Goal: Information Seeking & Learning: Check status

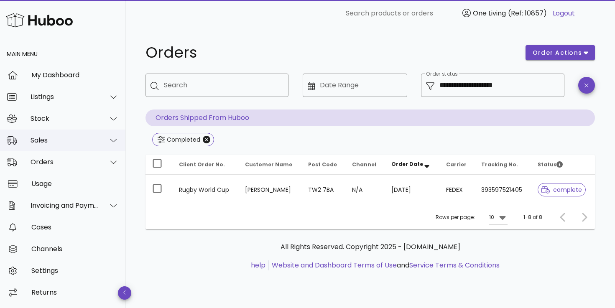
click at [114, 139] on icon at bounding box center [113, 141] width 6 height 8
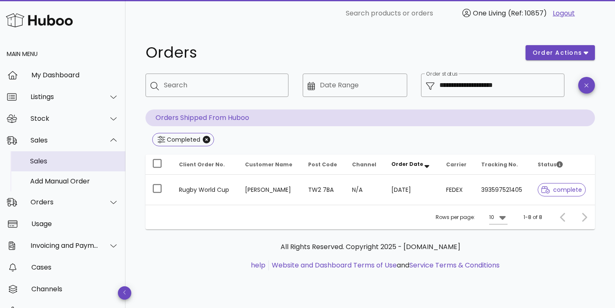
click at [55, 161] on div "Sales" at bounding box center [74, 161] width 89 height 8
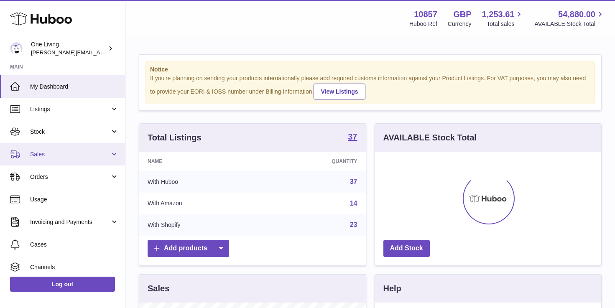
scroll to position [131, 226]
click at [79, 156] on span "Sales" at bounding box center [70, 155] width 80 height 8
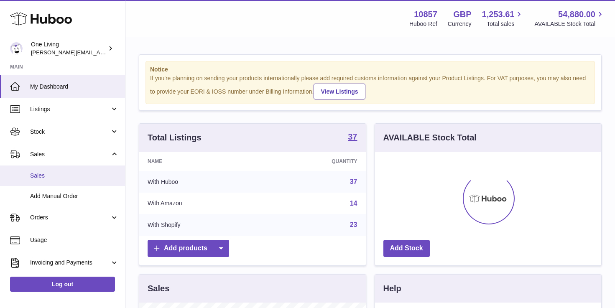
click at [76, 183] on link "Sales" at bounding box center [62, 176] width 125 height 20
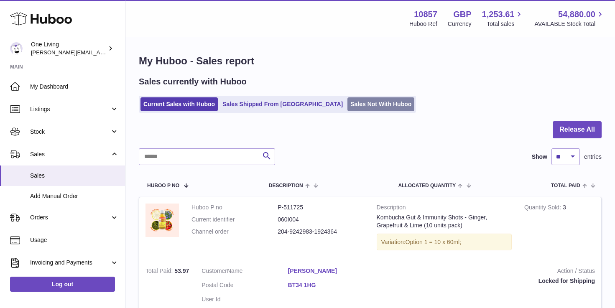
click at [348, 102] on link "Sales Not With Huboo" at bounding box center [381, 104] width 67 height 14
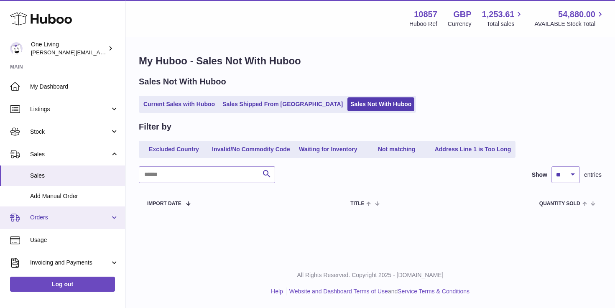
click at [85, 219] on span "Orders" at bounding box center [70, 218] width 80 height 8
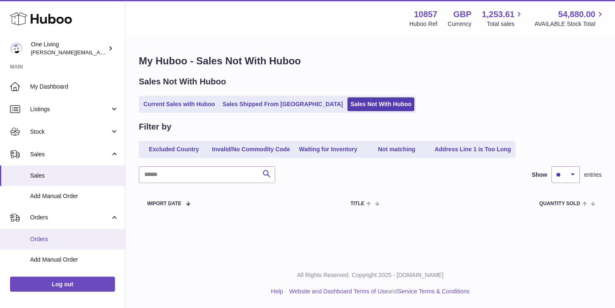
click at [64, 239] on span "Orders" at bounding box center [74, 240] width 89 height 8
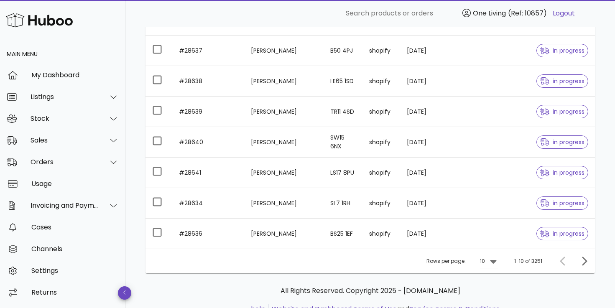
scroll to position [210, 0]
click at [495, 262] on icon at bounding box center [493, 261] width 6 height 4
click at [495, 293] on div "50" at bounding box center [492, 290] width 8 height 8
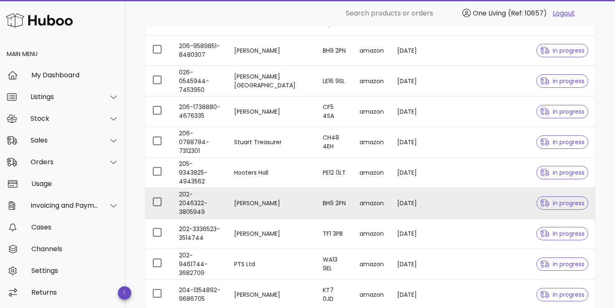
scroll to position [514, 0]
click at [258, 209] on td "[PERSON_NAME]" at bounding box center [272, 204] width 89 height 31
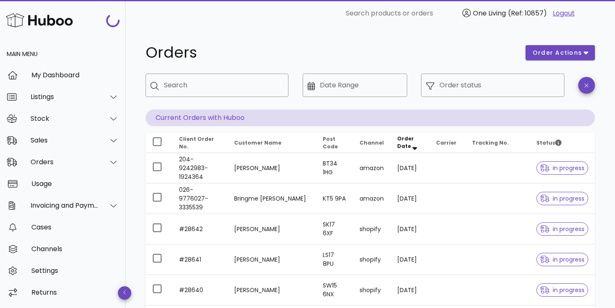
scroll to position [514, 0]
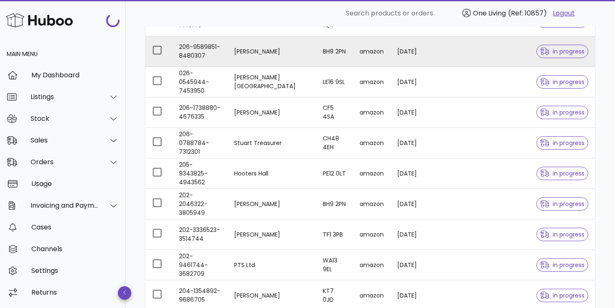
click at [253, 59] on td "[PERSON_NAME]" at bounding box center [272, 51] width 89 height 31
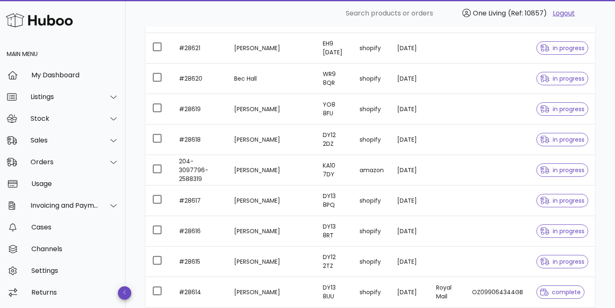
scroll to position [1232, 0]
